Goal: Entertainment & Leisure: Browse casually

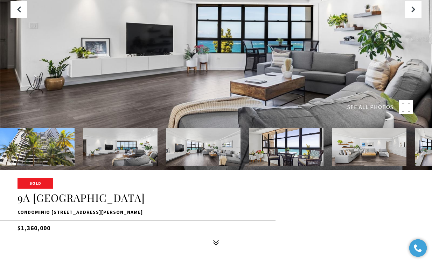
scroll to position [84, 0]
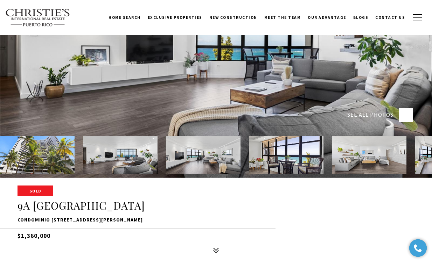
click at [280, 164] on img at bounding box center [286, 155] width 75 height 38
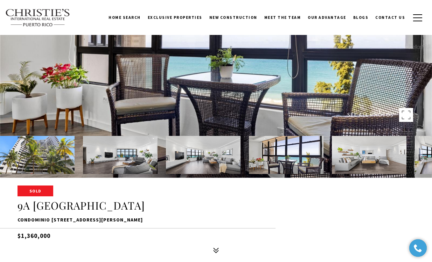
click at [217, 160] on img at bounding box center [203, 155] width 75 height 38
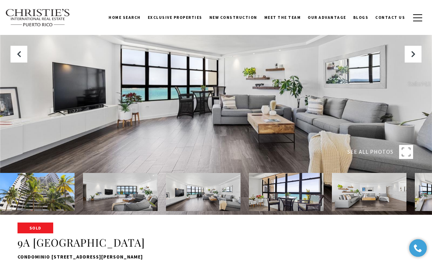
scroll to position [45, 0]
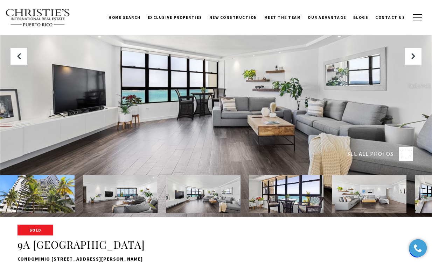
click at [366, 201] on img at bounding box center [369, 194] width 75 height 38
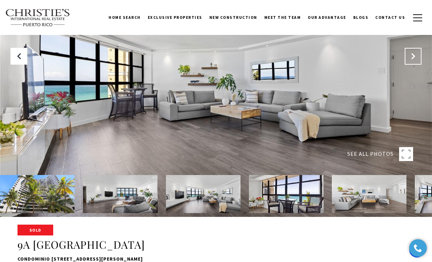
click at [412, 56] on icon "Next Slide" at bounding box center [412, 56] width 7 height 7
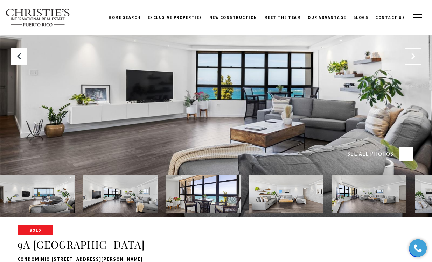
click at [412, 56] on icon "Next Slide" at bounding box center [412, 56] width 7 height 7
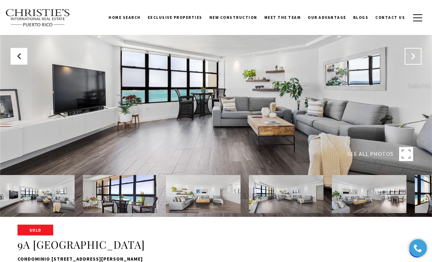
click at [412, 56] on icon "Next Slide" at bounding box center [412, 56] width 7 height 7
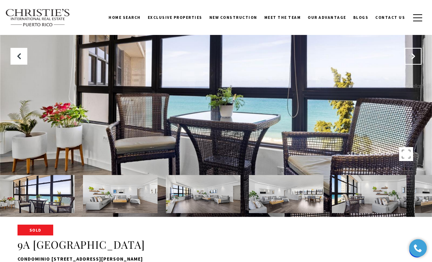
click at [412, 56] on icon "Next Slide" at bounding box center [412, 56] width 7 height 7
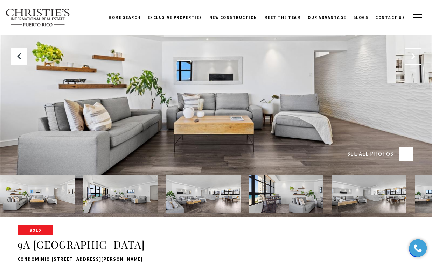
click at [412, 56] on icon "Next Slide" at bounding box center [412, 56] width 7 height 7
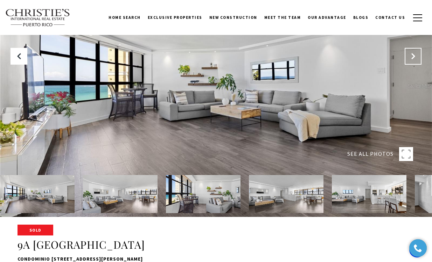
click at [412, 56] on icon "Next Slide" at bounding box center [412, 56] width 7 height 7
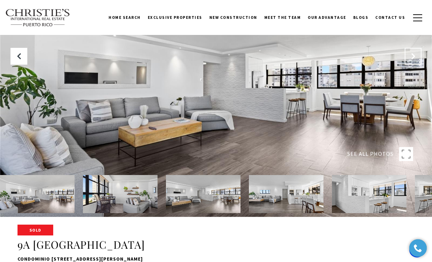
click at [412, 56] on icon "Next Slide" at bounding box center [412, 56] width 7 height 7
click at [411, 56] on icon "Next Slide" at bounding box center [412, 56] width 7 height 7
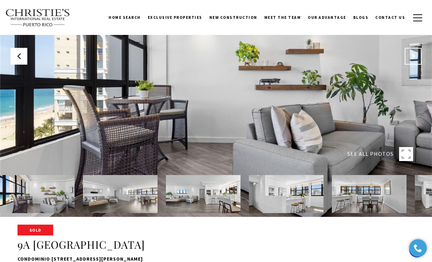
click at [411, 56] on icon "Next Slide" at bounding box center [412, 56] width 7 height 7
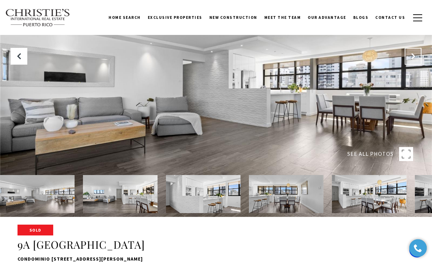
click at [411, 56] on icon "Next Slide" at bounding box center [412, 56] width 7 height 7
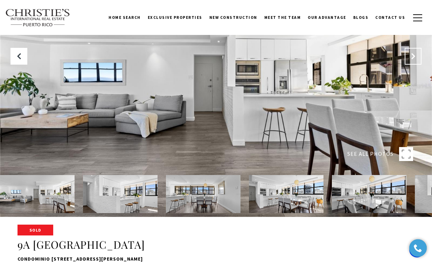
click at [411, 56] on icon "Next Slide" at bounding box center [412, 56] width 7 height 7
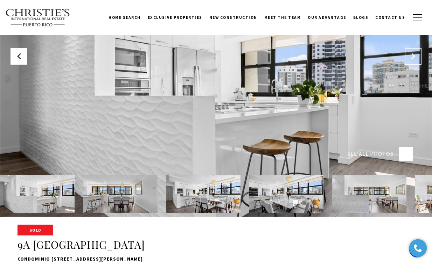
click at [411, 56] on icon "Next Slide" at bounding box center [412, 56] width 7 height 7
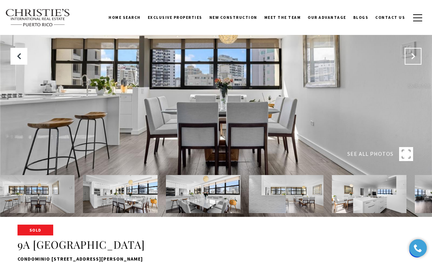
click at [411, 56] on icon "Next Slide" at bounding box center [412, 56] width 7 height 7
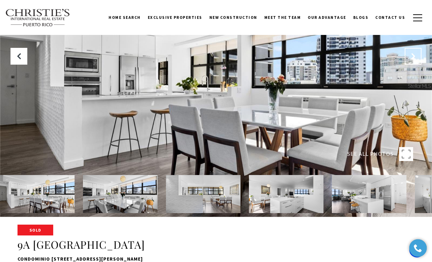
click at [411, 56] on icon "Next Slide" at bounding box center [412, 56] width 7 height 7
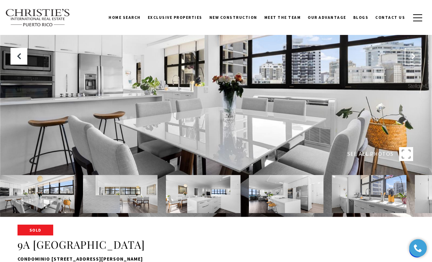
click at [411, 56] on icon "Next Slide" at bounding box center [412, 56] width 7 height 7
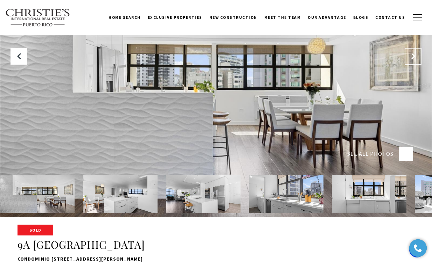
click at [411, 56] on icon "Next Slide" at bounding box center [412, 56] width 7 height 7
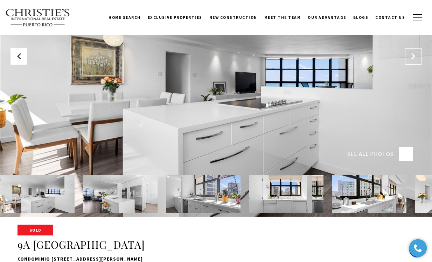
click at [411, 56] on icon "Next Slide" at bounding box center [412, 56] width 7 height 7
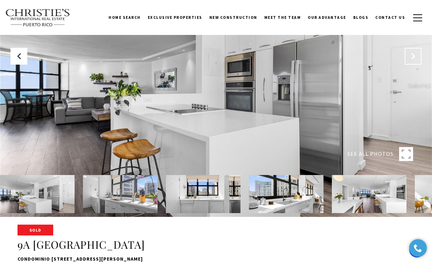
click at [411, 56] on icon "Next Slide" at bounding box center [412, 56] width 7 height 7
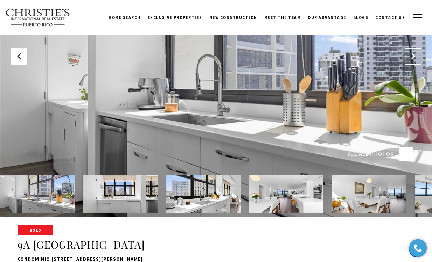
click at [411, 56] on icon "Next Slide" at bounding box center [412, 56] width 7 height 7
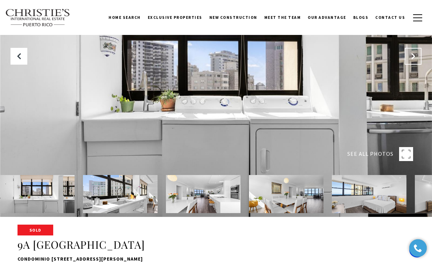
click at [411, 56] on icon "Next Slide" at bounding box center [412, 56] width 7 height 7
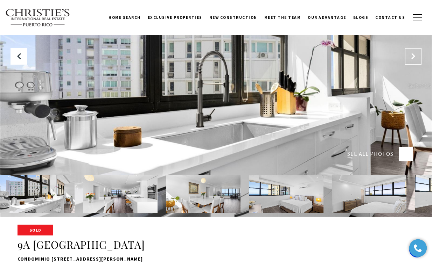
click at [411, 56] on icon "Next Slide" at bounding box center [412, 56] width 7 height 7
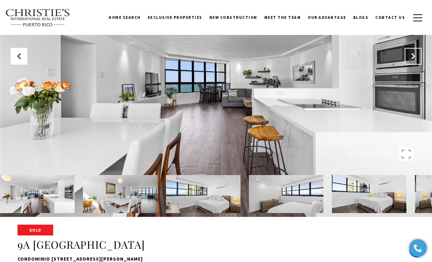
click at [411, 56] on icon "Next Slide" at bounding box center [412, 56] width 7 height 7
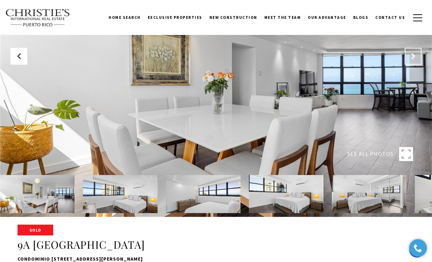
click at [411, 56] on icon "Next Slide" at bounding box center [412, 56] width 7 height 7
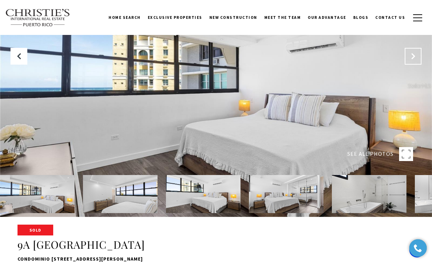
click at [411, 56] on icon "Next Slide" at bounding box center [412, 56] width 7 height 7
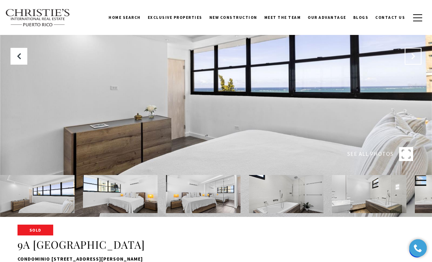
click at [411, 56] on icon "Next Slide" at bounding box center [412, 56] width 7 height 7
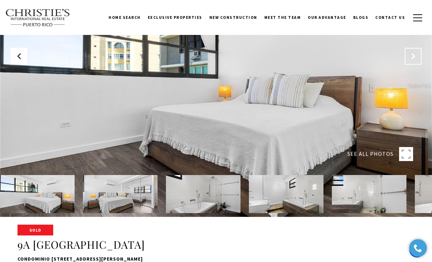
click at [411, 56] on icon "Next Slide" at bounding box center [412, 56] width 7 height 7
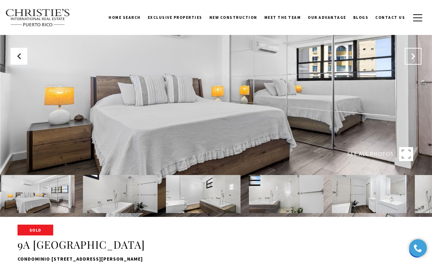
click at [411, 56] on icon "Next Slide" at bounding box center [412, 56] width 7 height 7
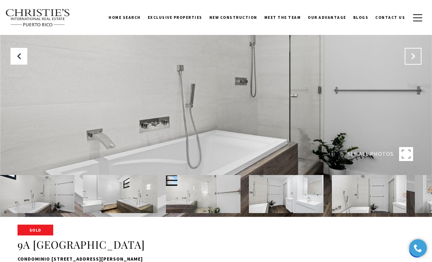
click at [411, 56] on icon "Next Slide" at bounding box center [412, 56] width 7 height 7
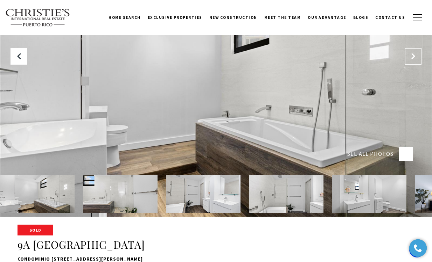
click at [411, 56] on icon "Next Slide" at bounding box center [412, 56] width 7 height 7
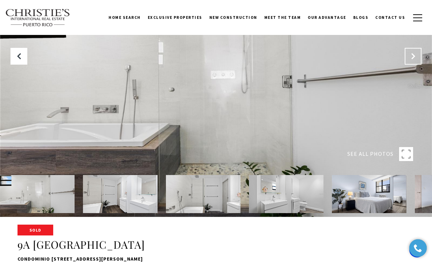
click at [411, 56] on icon "Next Slide" at bounding box center [412, 56] width 7 height 7
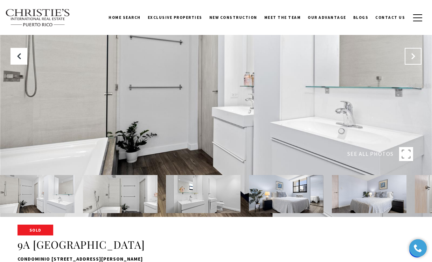
click at [411, 56] on icon "Next Slide" at bounding box center [412, 56] width 7 height 7
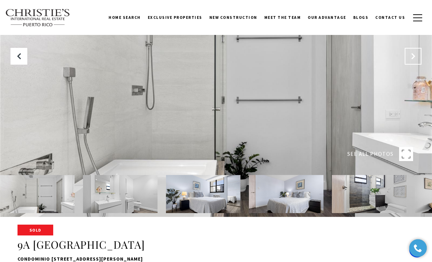
click at [409, 56] on button "Next Slide" at bounding box center [413, 56] width 17 height 17
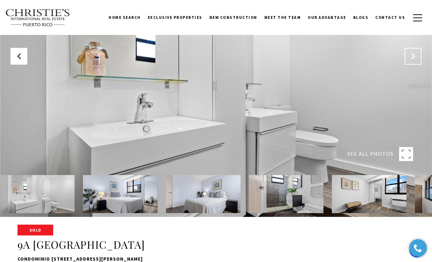
click at [409, 56] on button "Next Slide" at bounding box center [413, 56] width 17 height 17
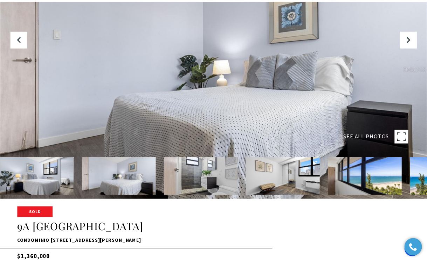
scroll to position [0, 0]
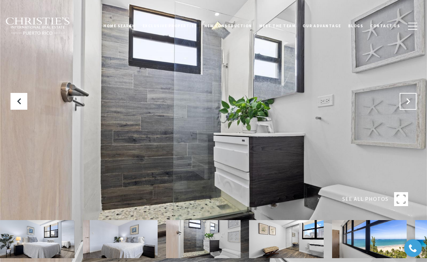
click at [409, 96] on button "Next Slide" at bounding box center [407, 101] width 17 height 17
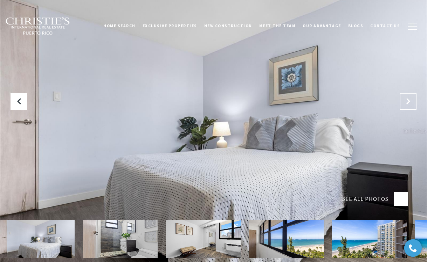
click at [409, 96] on button "Next Slide" at bounding box center [407, 101] width 17 height 17
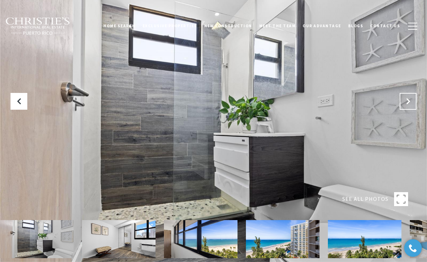
click at [409, 96] on button "Next Slide" at bounding box center [407, 101] width 17 height 17
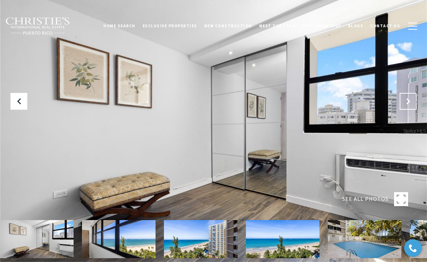
click at [408, 99] on icon "Next Slide" at bounding box center [407, 101] width 7 height 7
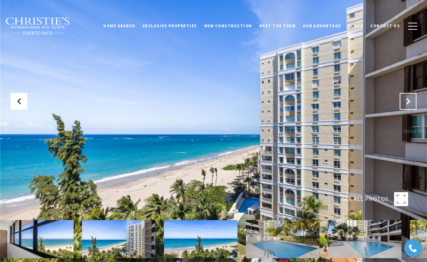
click at [408, 99] on icon "Next Slide" at bounding box center [407, 101] width 7 height 7
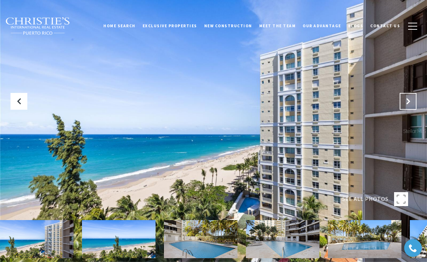
click at [408, 99] on icon "Next Slide" at bounding box center [407, 101] width 7 height 7
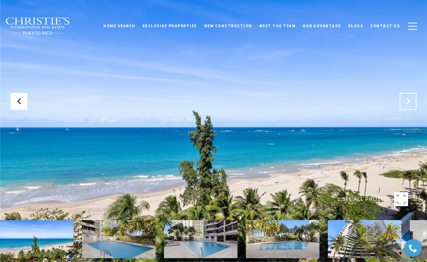
click at [409, 100] on icon "Next Slide" at bounding box center [407, 101] width 7 height 7
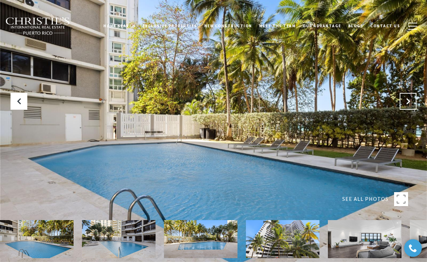
click at [409, 100] on icon "Next Slide" at bounding box center [407, 101] width 7 height 7
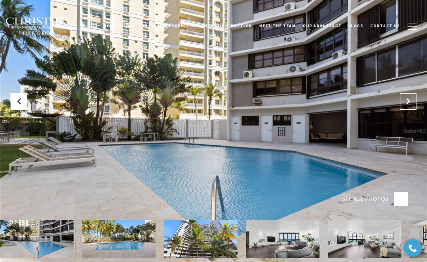
click at [409, 100] on icon "Next Slide" at bounding box center [407, 101] width 7 height 7
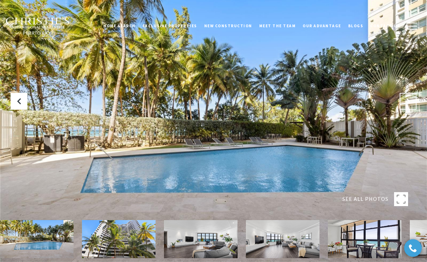
click at [409, 100] on icon "Next Slide" at bounding box center [407, 101] width 7 height 7
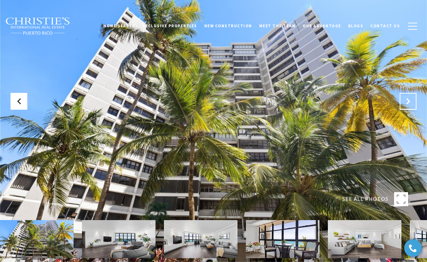
click at [409, 100] on icon "Next Slide" at bounding box center [407, 101] width 7 height 7
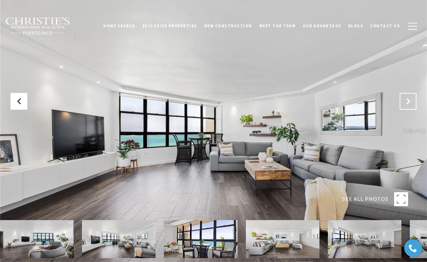
click at [409, 100] on icon "Next Slide" at bounding box center [407, 101] width 7 height 7
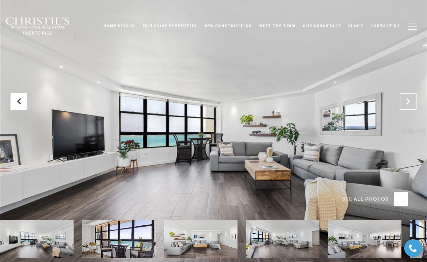
click at [409, 100] on icon "Next Slide" at bounding box center [407, 101] width 7 height 7
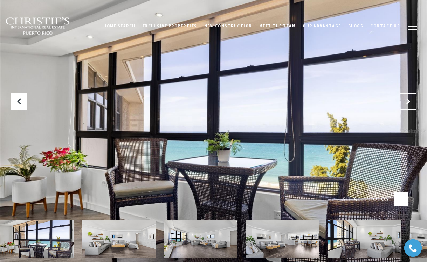
click at [409, 100] on icon "Next Slide" at bounding box center [407, 101] width 7 height 7
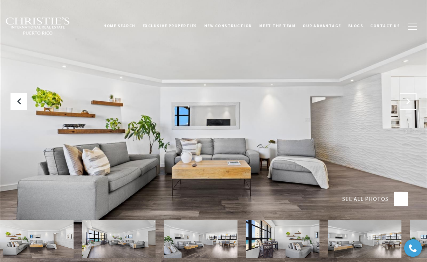
click at [409, 100] on icon "Next Slide" at bounding box center [407, 101] width 7 height 7
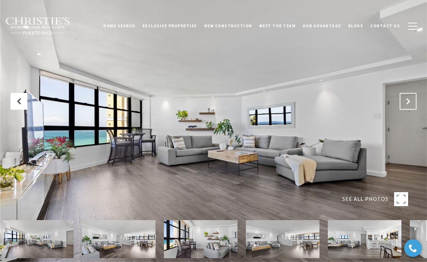
click at [409, 100] on icon "Next Slide" at bounding box center [407, 101] width 7 height 7
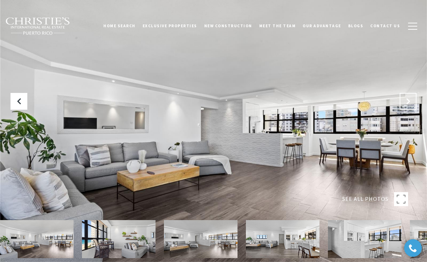
click at [409, 100] on icon "Next Slide" at bounding box center [407, 101] width 7 height 7
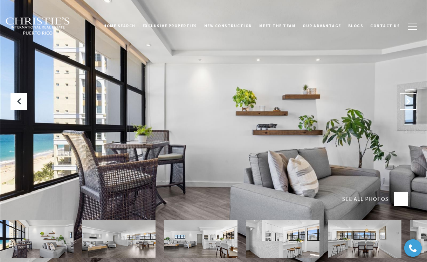
click at [409, 100] on icon "Next Slide" at bounding box center [407, 101] width 7 height 7
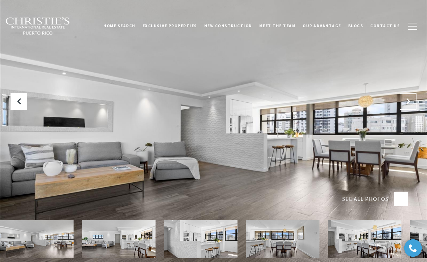
click at [409, 100] on icon "Next Slide" at bounding box center [407, 101] width 7 height 7
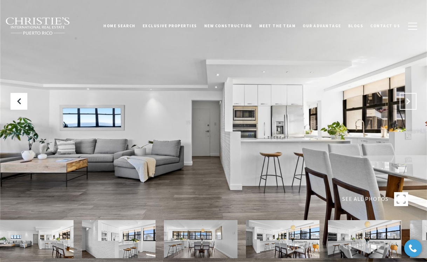
click at [409, 100] on icon "Next Slide" at bounding box center [407, 101] width 7 height 7
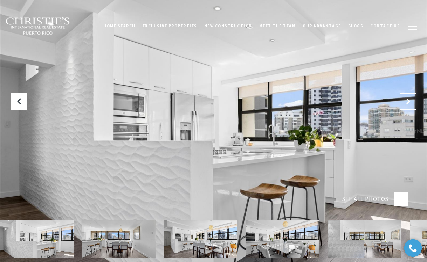
click at [409, 100] on icon "Next Slide" at bounding box center [407, 101] width 7 height 7
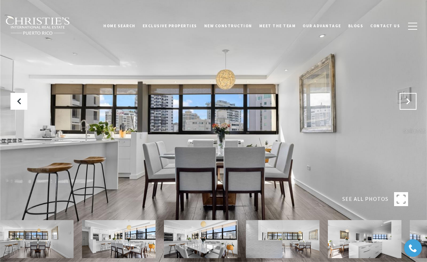
click at [409, 100] on icon "Next Slide" at bounding box center [407, 101] width 7 height 7
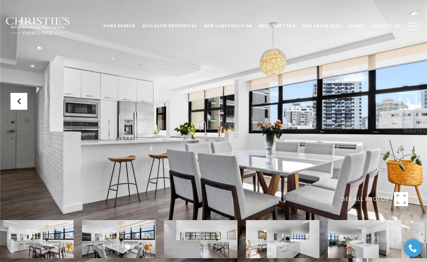
click at [409, 100] on icon "Next Slide" at bounding box center [407, 101] width 7 height 7
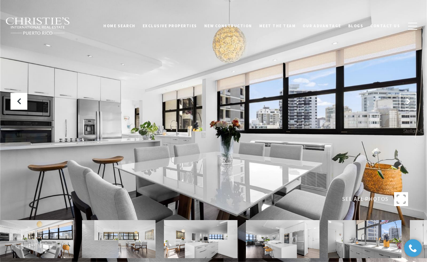
click at [409, 100] on icon "Next Slide" at bounding box center [407, 101] width 7 height 7
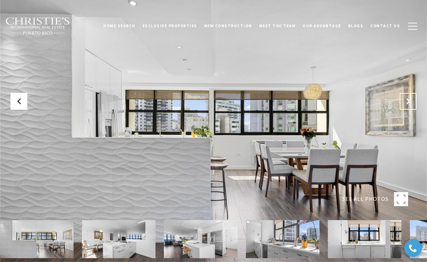
click at [409, 100] on icon "Next Slide" at bounding box center [407, 101] width 7 height 7
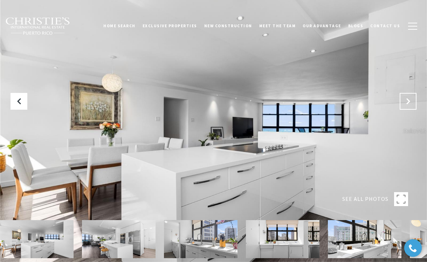
click at [409, 100] on icon "Next Slide" at bounding box center [407, 101] width 7 height 7
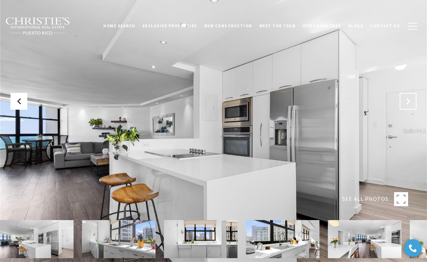
click at [409, 100] on icon "Next Slide" at bounding box center [407, 101] width 7 height 7
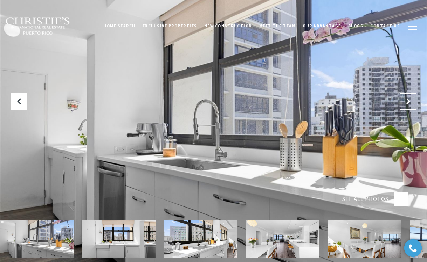
click at [409, 100] on icon "Next Slide" at bounding box center [407, 101] width 7 height 7
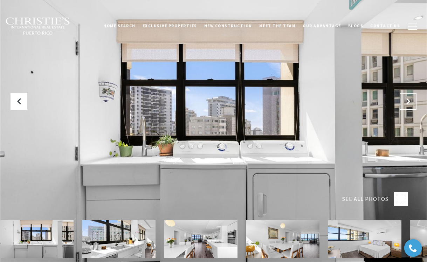
click at [409, 100] on icon "Next Slide" at bounding box center [407, 101] width 7 height 7
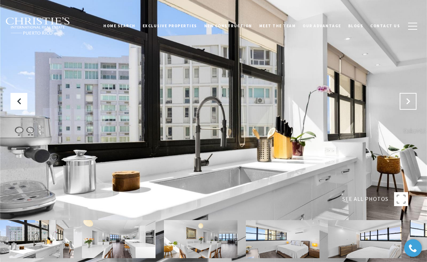
click at [409, 100] on icon "Next Slide" at bounding box center [407, 101] width 7 height 7
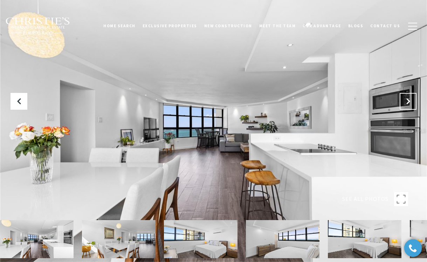
click at [409, 100] on icon "Next Slide" at bounding box center [407, 101] width 7 height 7
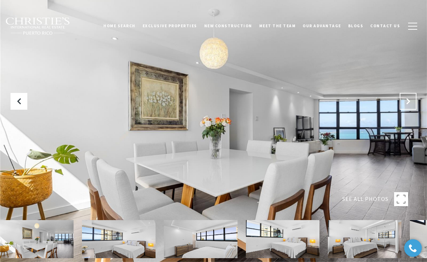
click at [409, 100] on icon "Next Slide" at bounding box center [407, 101] width 7 height 7
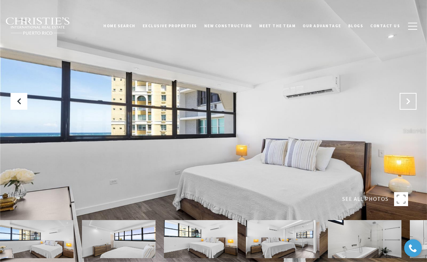
click at [409, 100] on icon "Next Slide" at bounding box center [407, 101] width 7 height 7
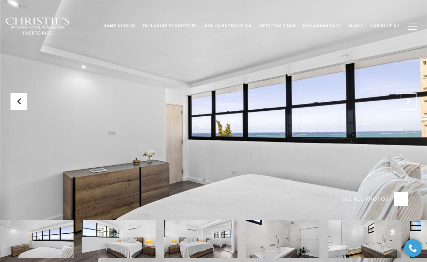
click at [409, 100] on icon "Next Slide" at bounding box center [407, 101] width 7 height 7
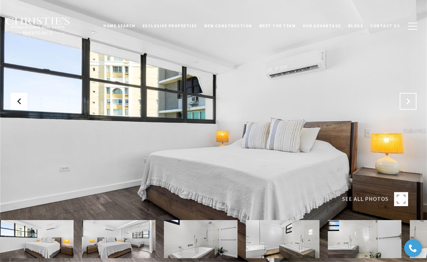
click at [409, 100] on icon "Next Slide" at bounding box center [407, 101] width 7 height 7
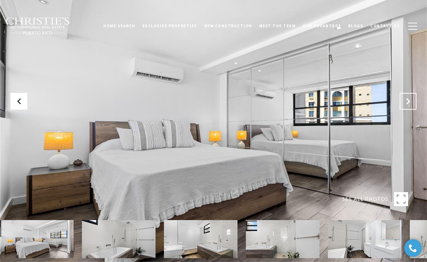
click at [409, 100] on icon "Next Slide" at bounding box center [407, 101] width 7 height 7
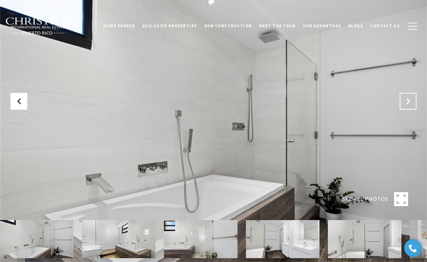
click at [409, 100] on icon "Next Slide" at bounding box center [407, 101] width 7 height 7
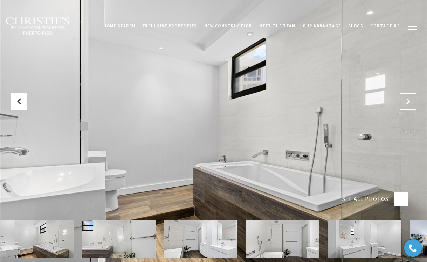
click at [409, 100] on icon "Next Slide" at bounding box center [407, 101] width 7 height 7
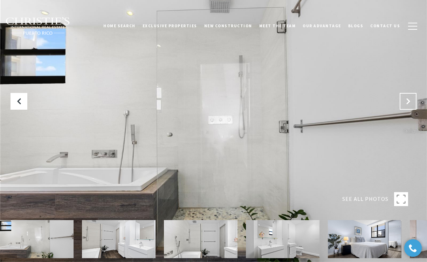
click at [409, 100] on icon "Next Slide" at bounding box center [407, 101] width 7 height 7
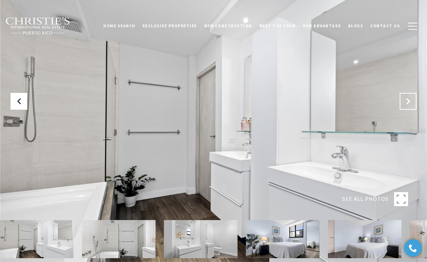
click at [409, 100] on icon "Next Slide" at bounding box center [407, 101] width 7 height 7
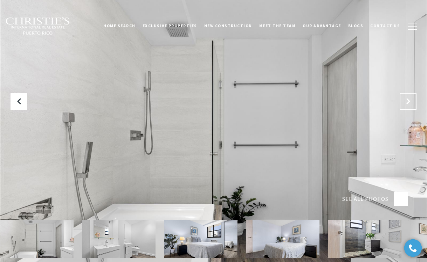
click at [409, 100] on icon "Next Slide" at bounding box center [407, 101] width 7 height 7
